Goal: Information Seeking & Learning: Learn about a topic

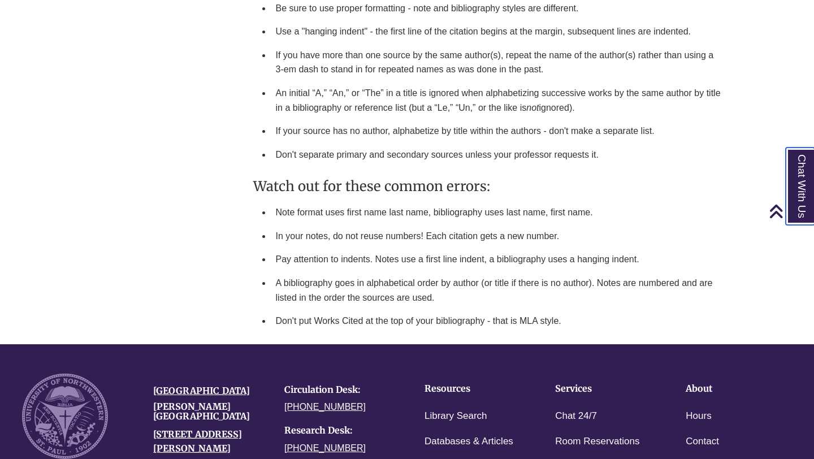
scroll to position [1977, 0]
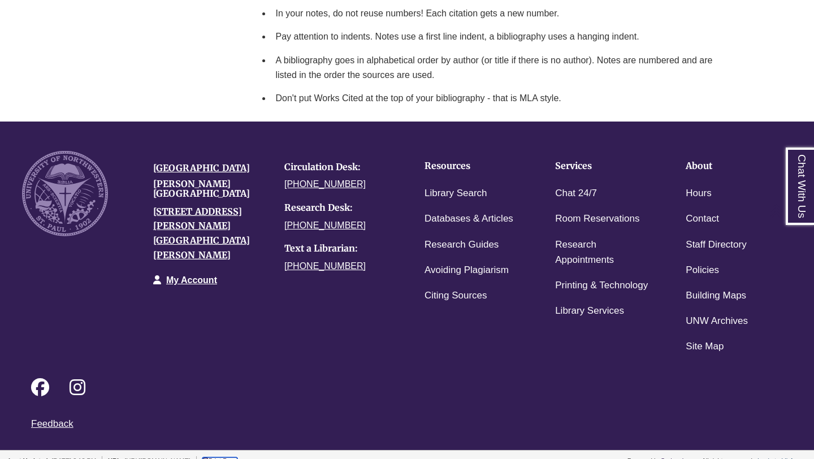
click at [237, 457] on link "Print Page Print Page" at bounding box center [219, 460] width 35 height 7
drag, startPoint x: 136, startPoint y: 437, endPoint x: 244, endPoint y: 436, distance: 108.0
click at [197, 456] on li "URL: [URL][DOMAIN_NAME]" at bounding box center [152, 461] width 89 height 10
copy li "[URL][DOMAIN_NAME]"
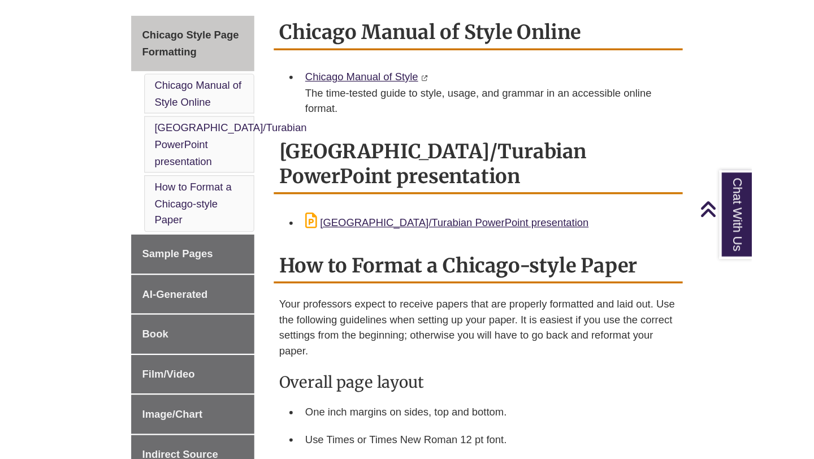
scroll to position [304, 0]
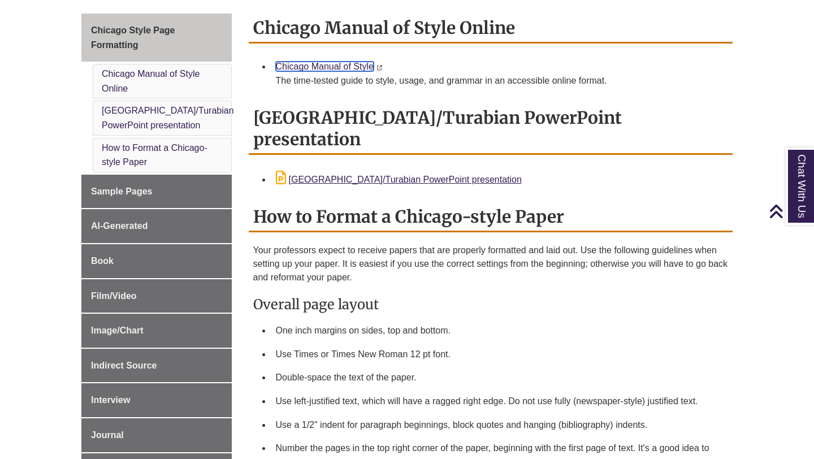
click at [349, 64] on link "Chicago Manual of Style" at bounding box center [325, 67] width 98 height 10
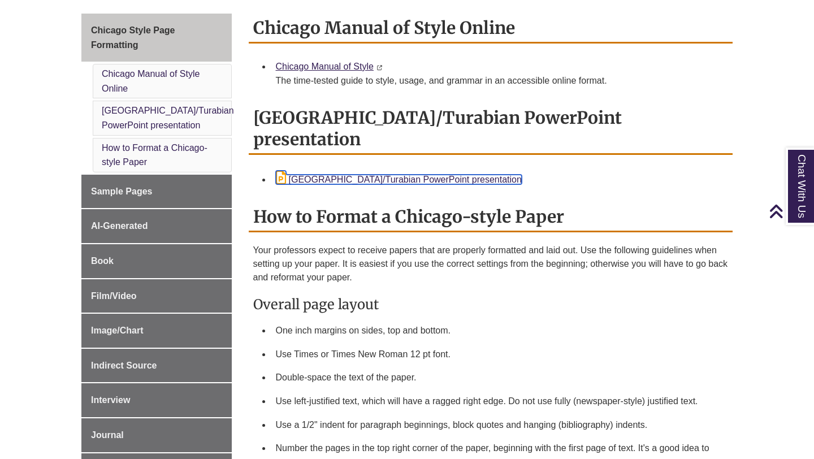
click at [345, 175] on link "[GEOGRAPHIC_DATA]/Turabian PowerPoint presentation" at bounding box center [399, 180] width 246 height 10
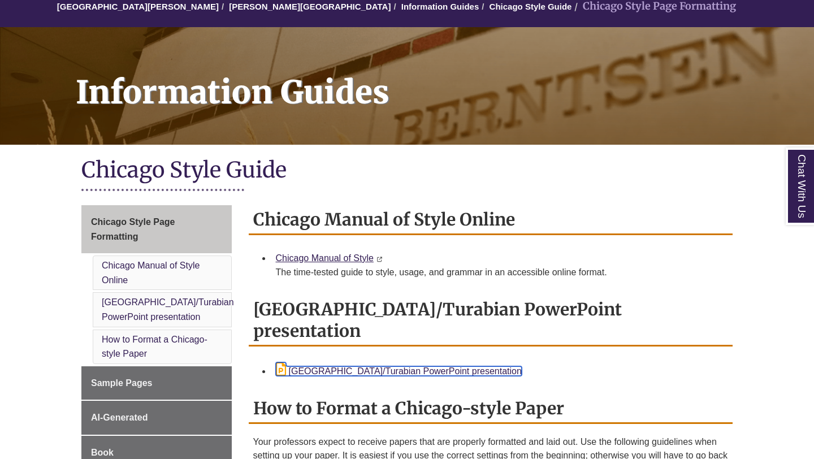
scroll to position [111, 0]
